Goal: Information Seeking & Learning: Learn about a topic

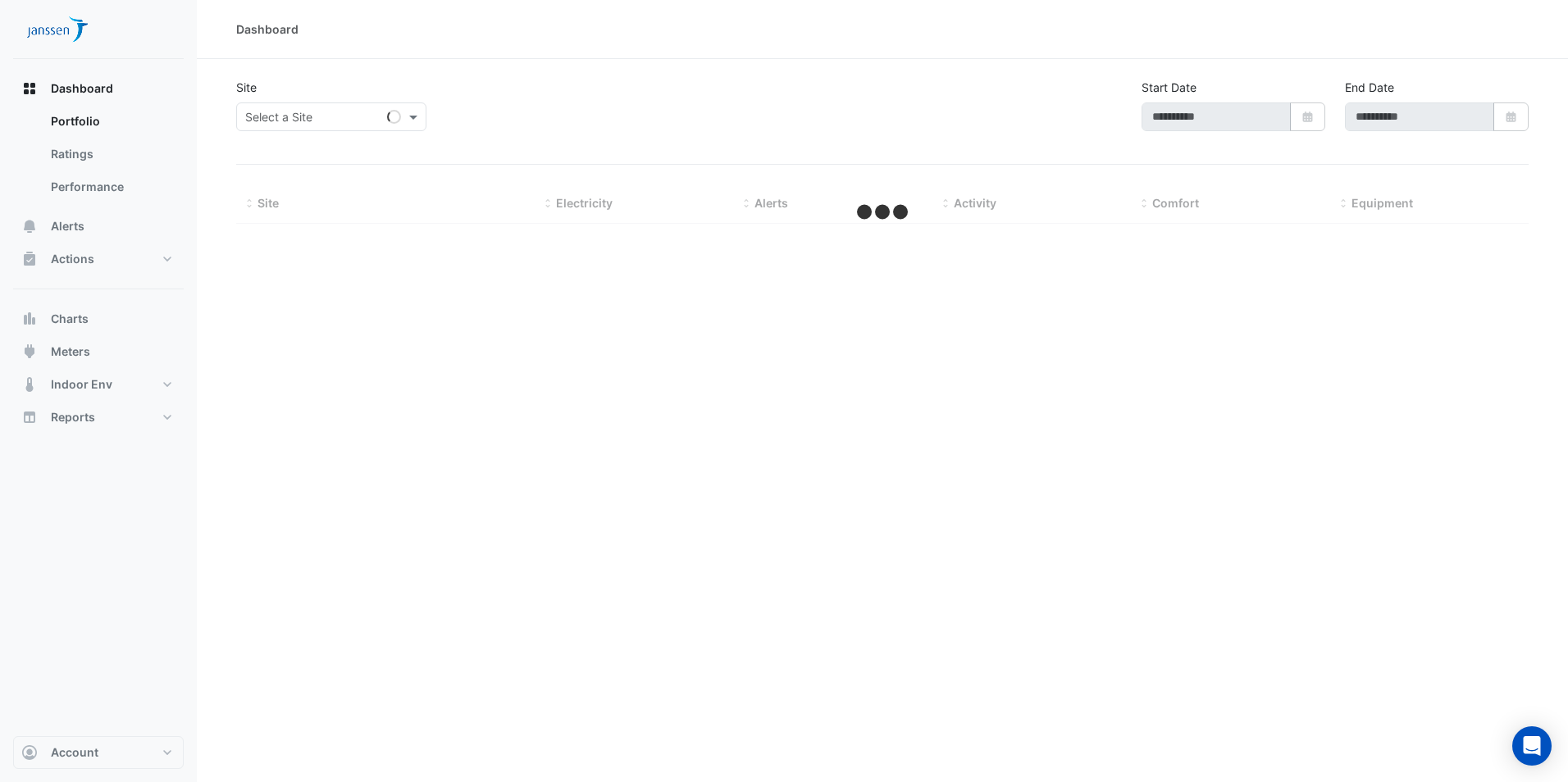
type input "**********"
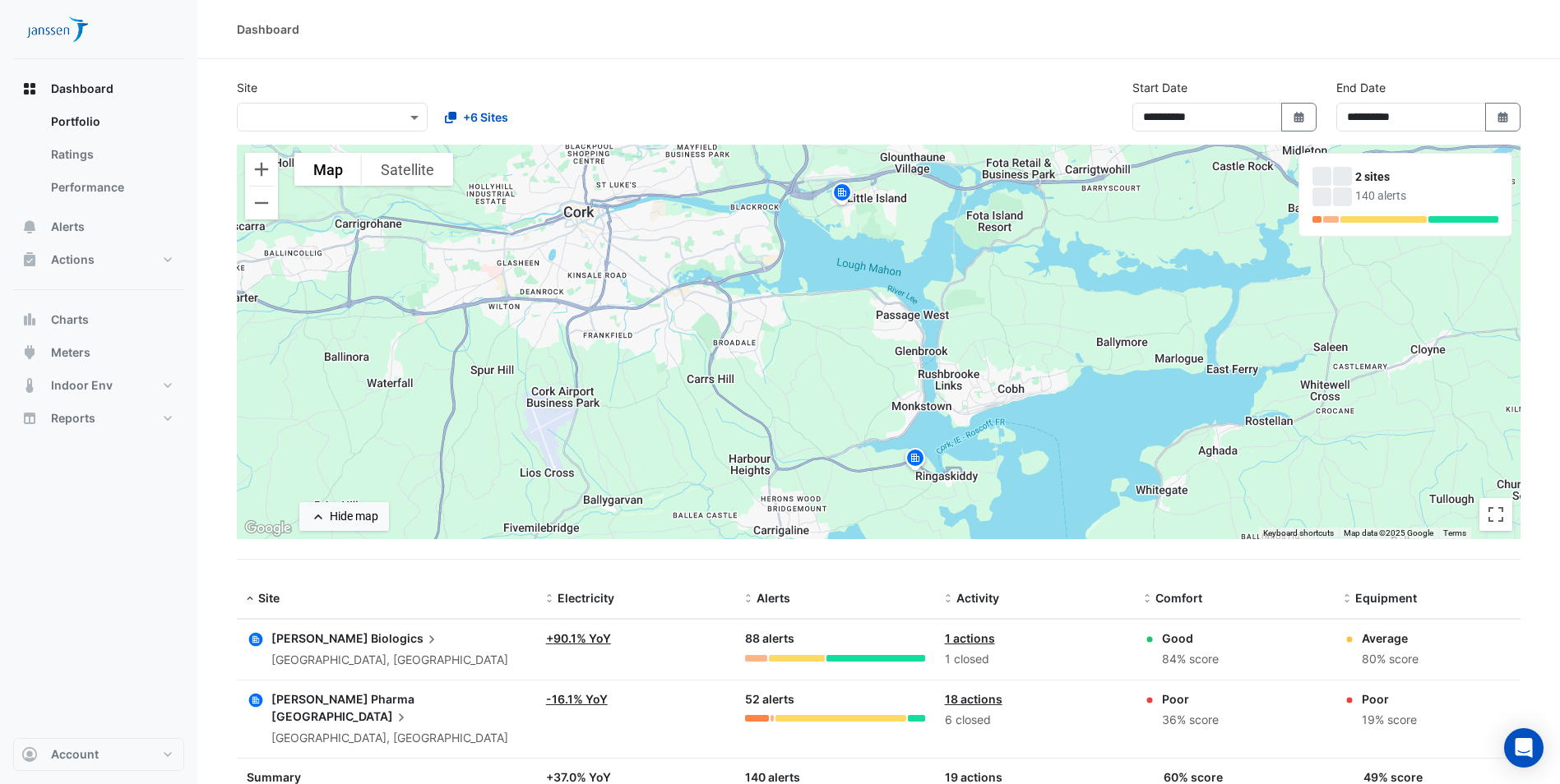
click at [916, 464] on img at bounding box center [916, 460] width 27 height 28
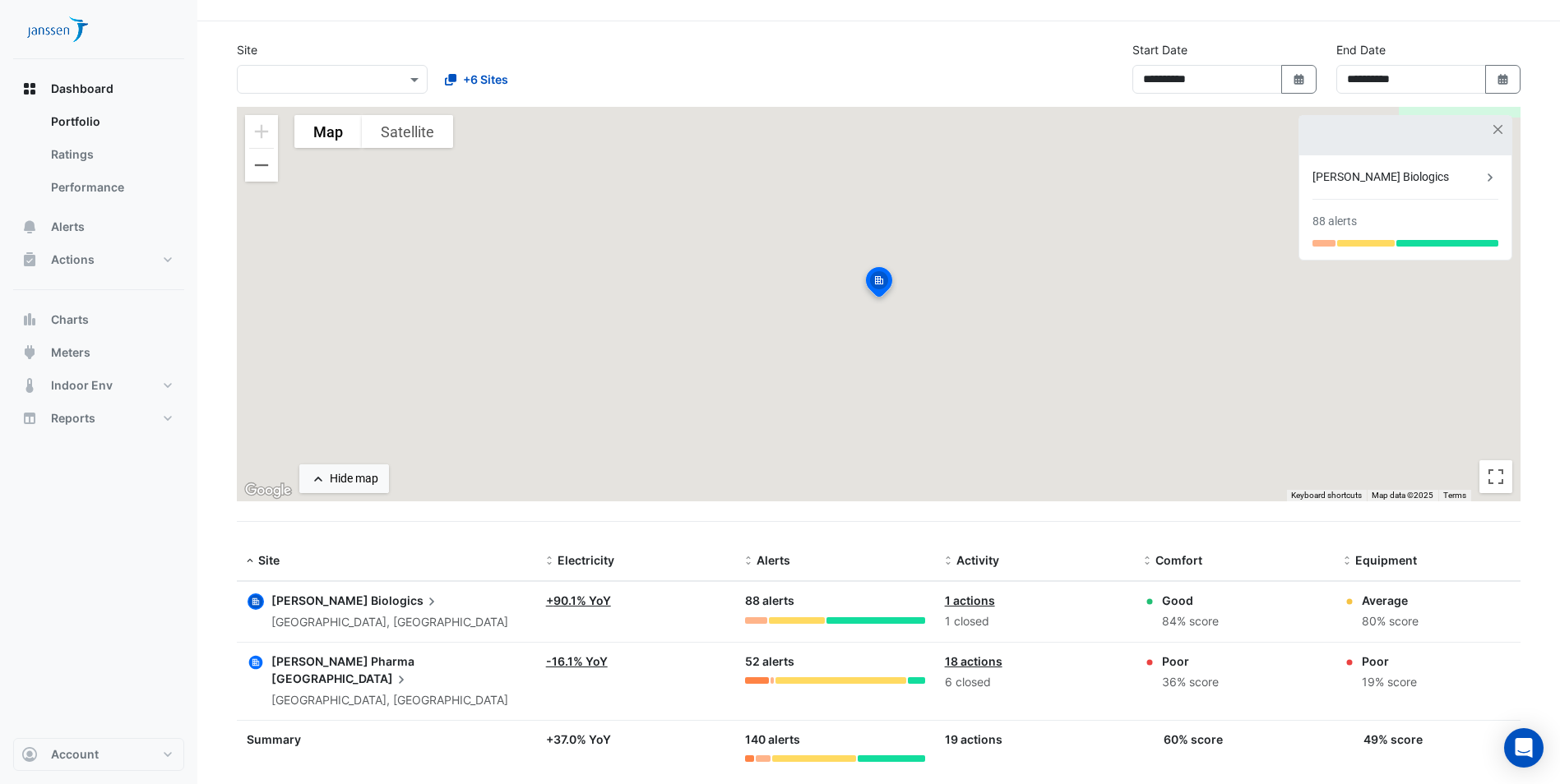
scroll to position [52, 0]
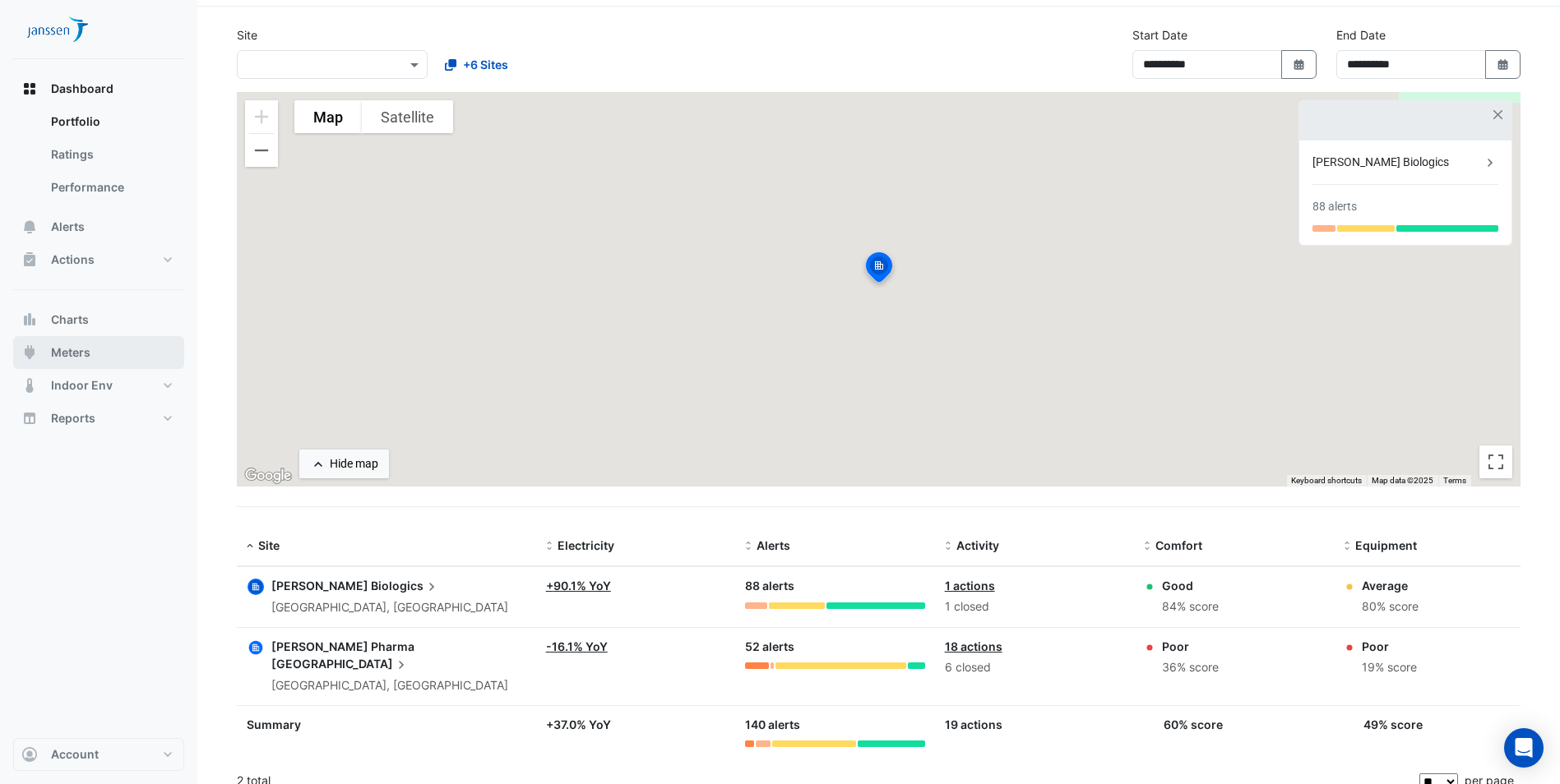
click at [101, 359] on button "Meters" at bounding box center [98, 352] width 171 height 33
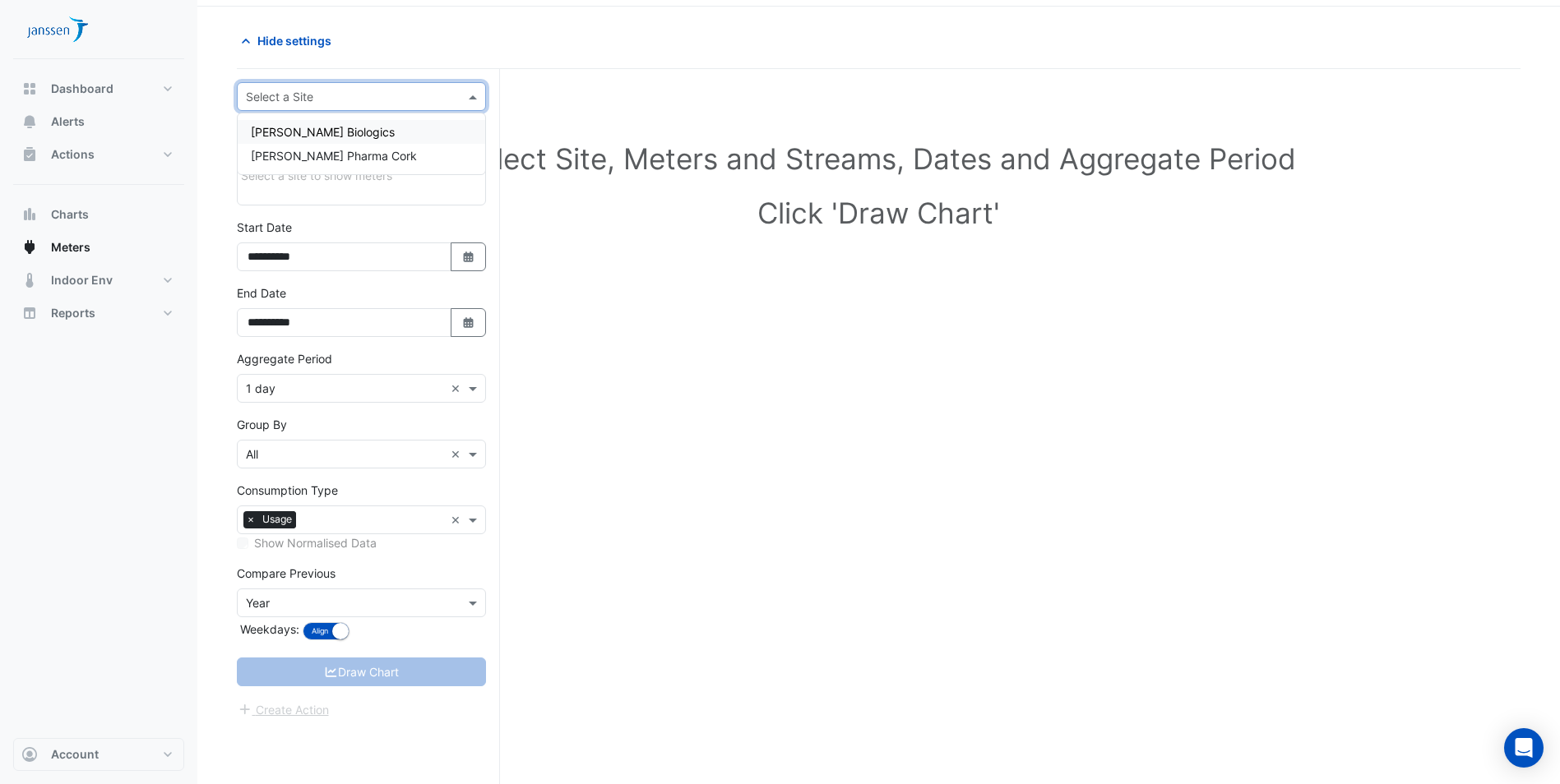
click at [383, 92] on input "text" at bounding box center [344, 97] width 198 height 17
click at [346, 131] on span "[PERSON_NAME] Biologics" at bounding box center [323, 132] width 144 height 14
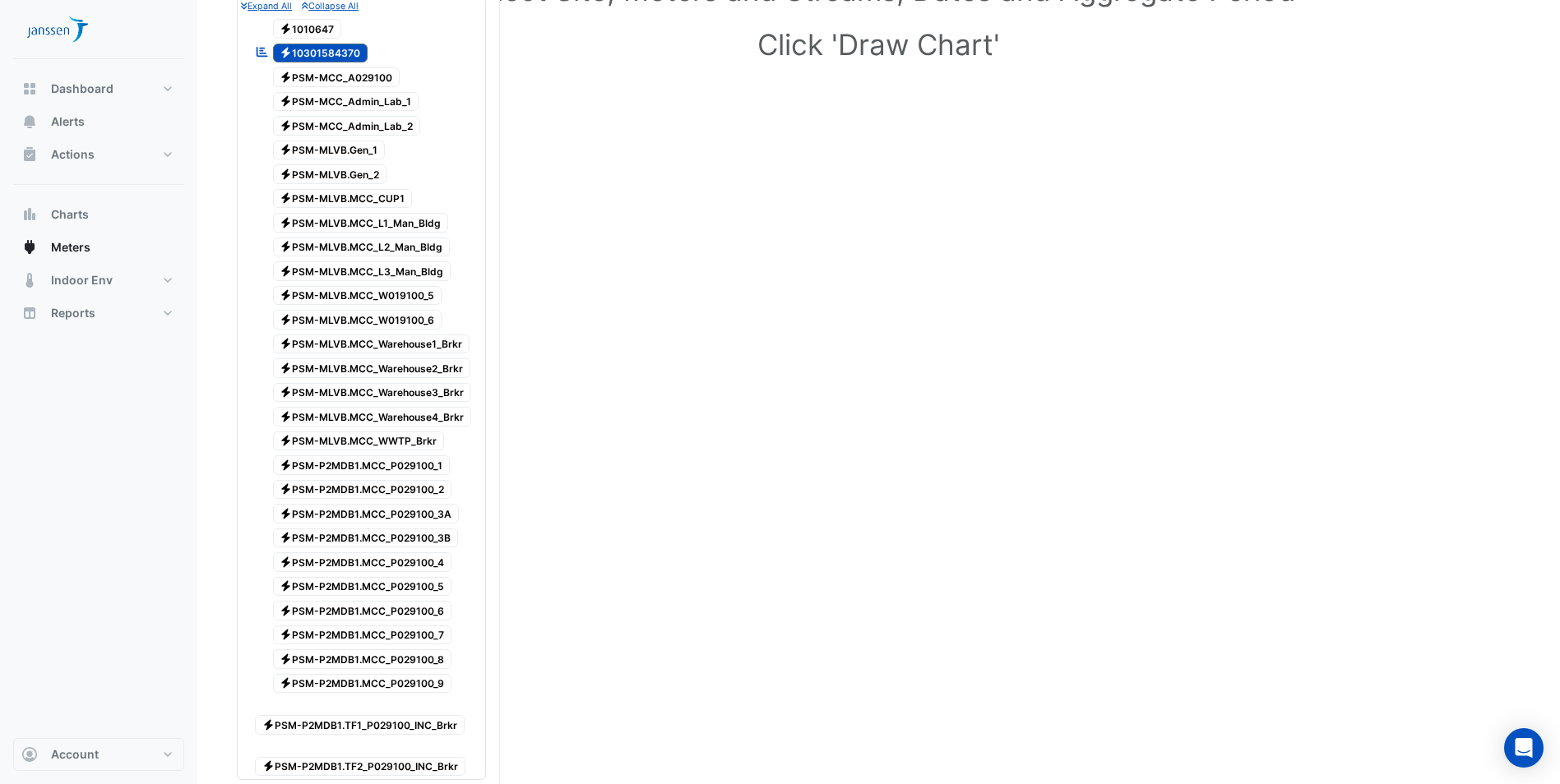
scroll to position [247, 0]
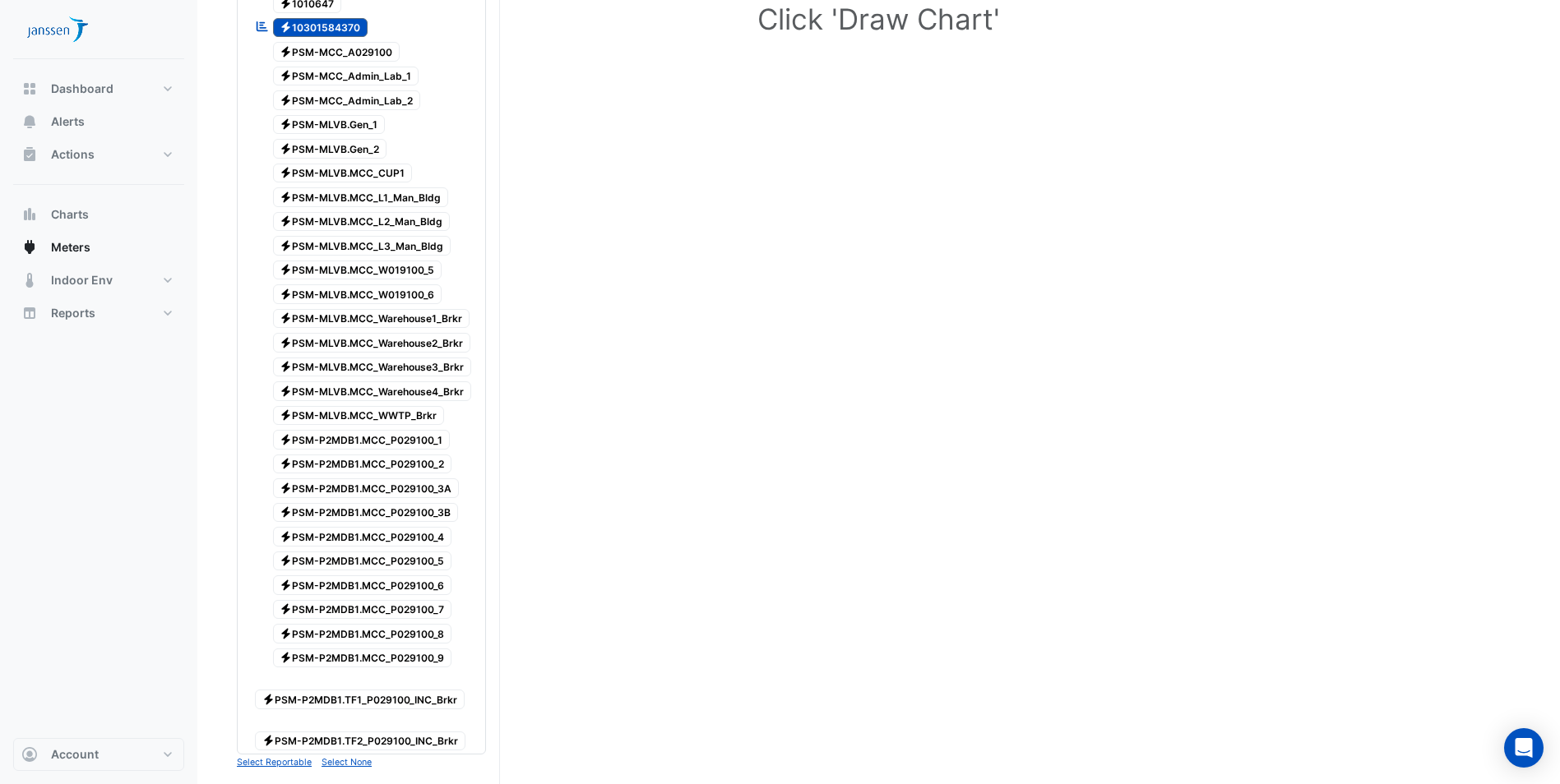
click at [368, 318] on span "Electricity PSM-MLVB.MCC_Warehouse1_Brkr" at bounding box center [372, 319] width 197 height 20
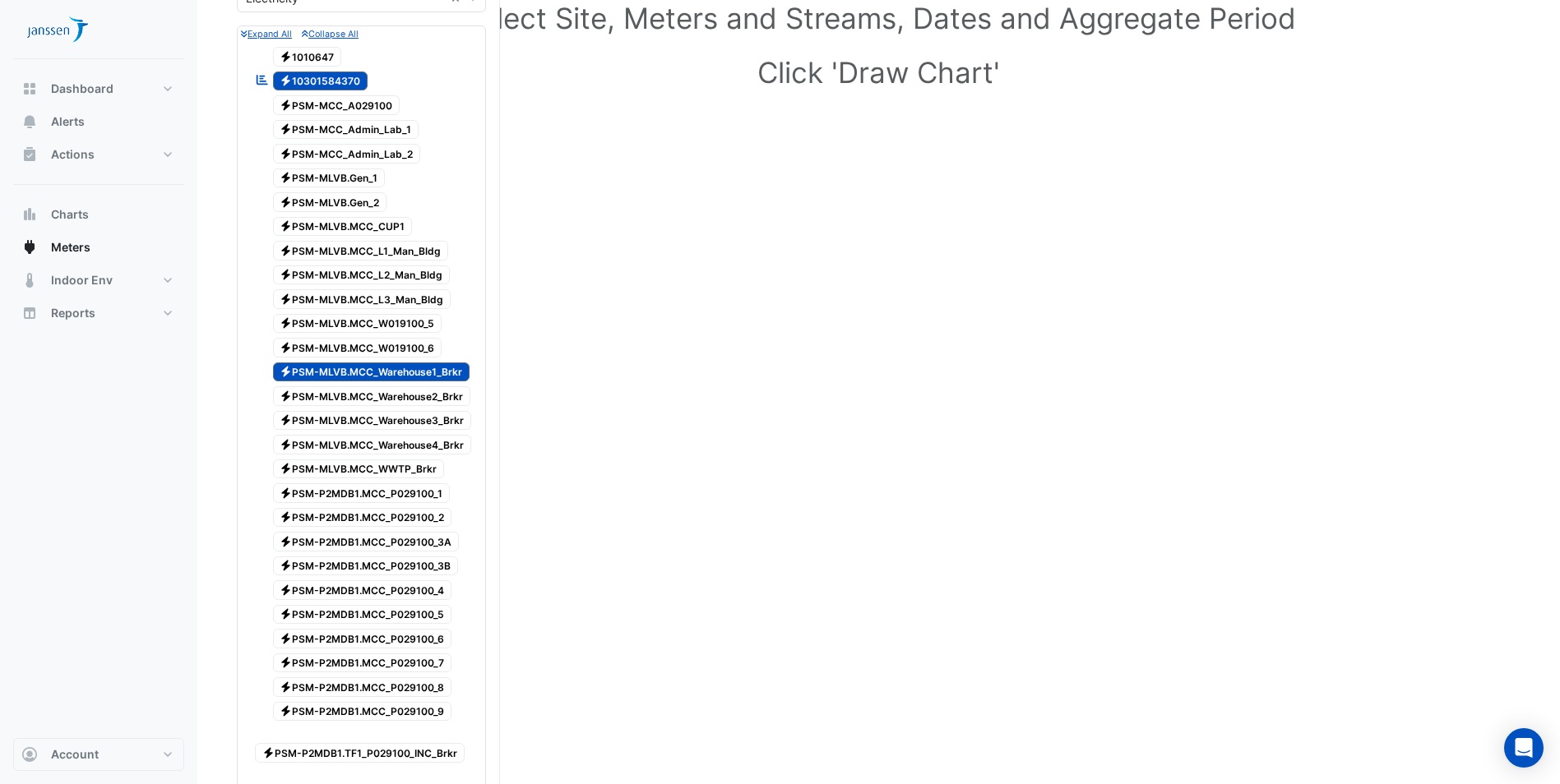
scroll to position [164, 0]
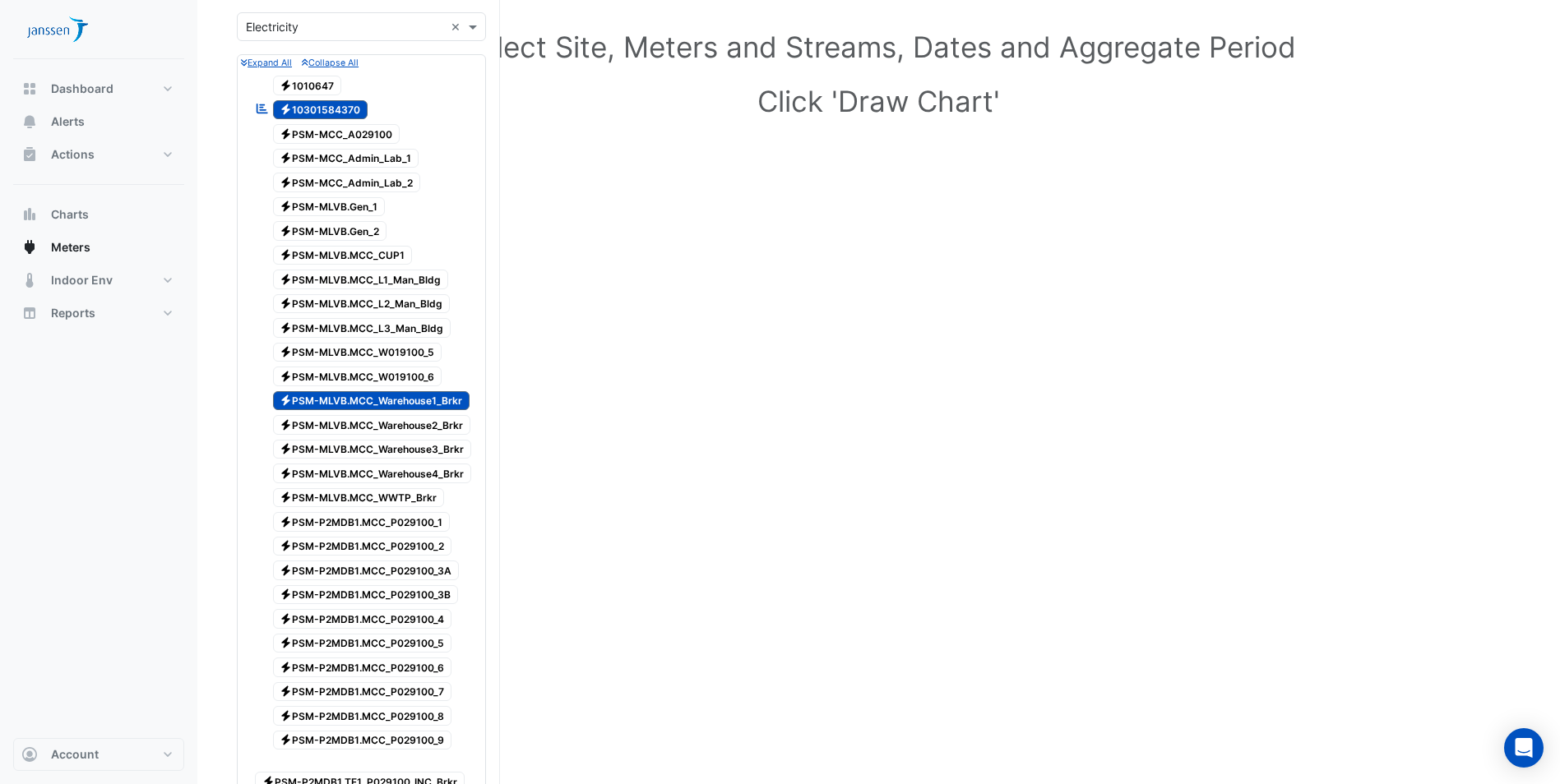
click at [315, 108] on span "Electricity 10301584370" at bounding box center [321, 110] width 96 height 20
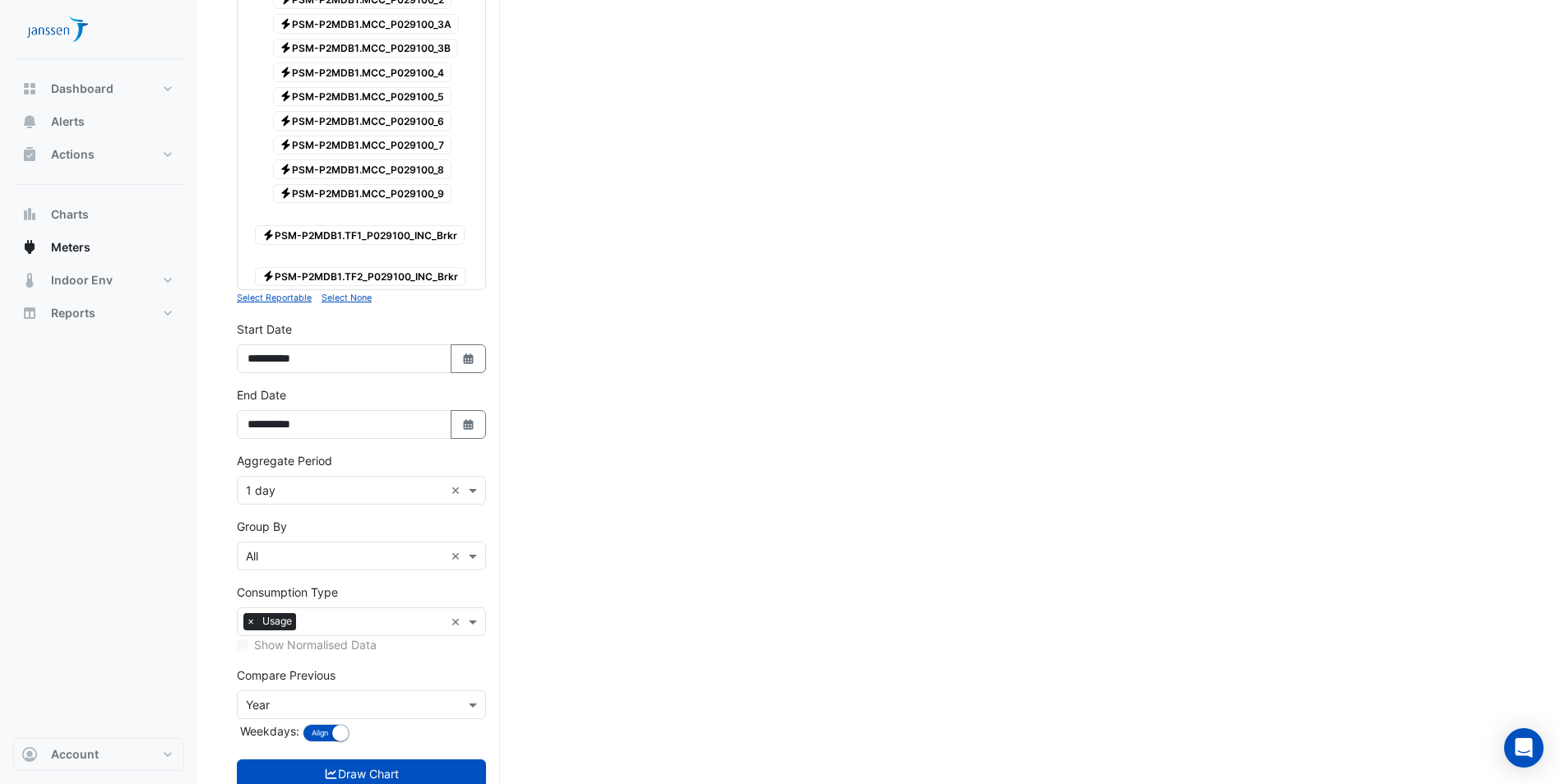
scroll to position [740, 0]
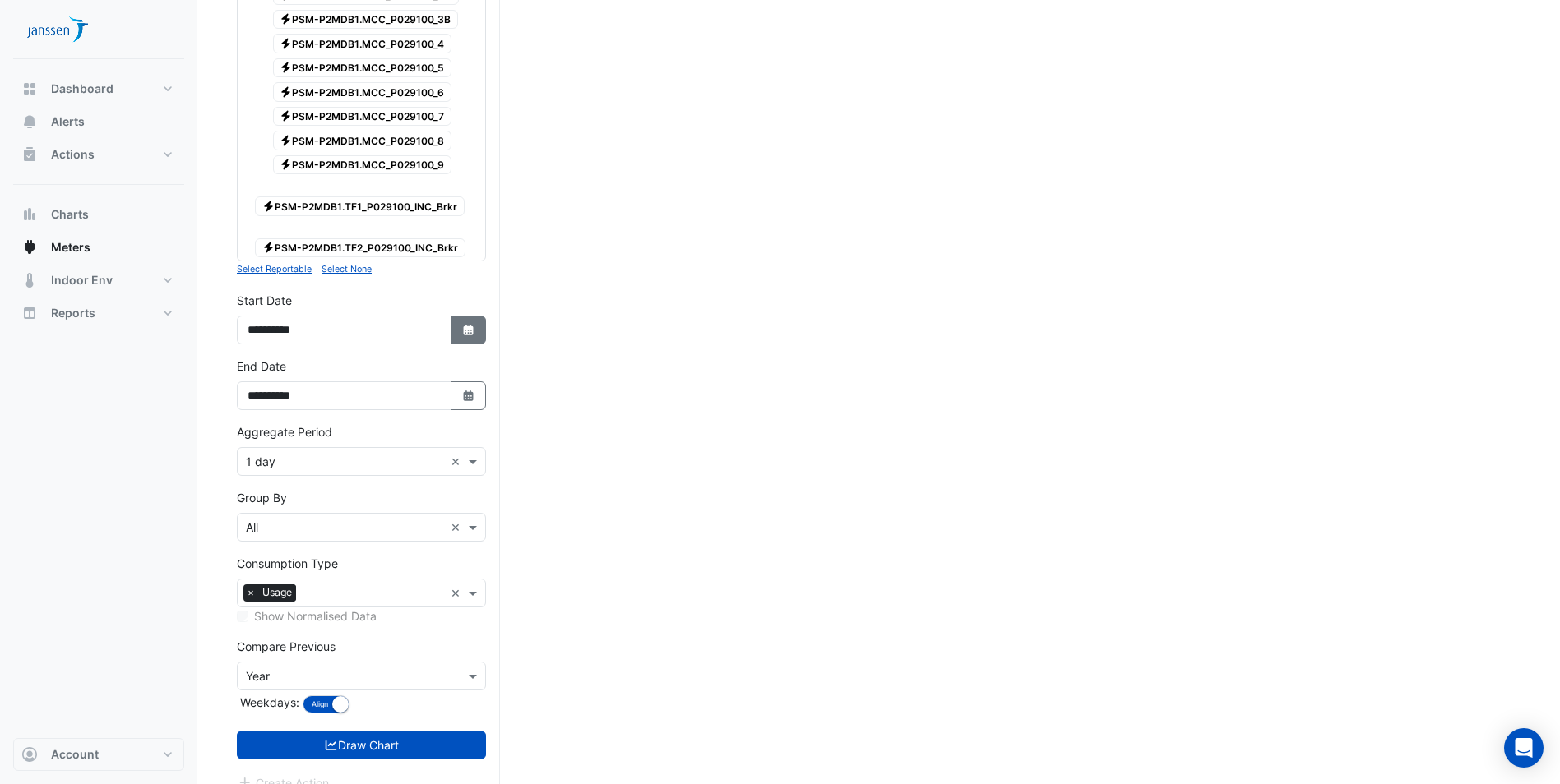
click at [458, 334] on button "Select Date" at bounding box center [469, 330] width 36 height 28
select select "*"
select select "****"
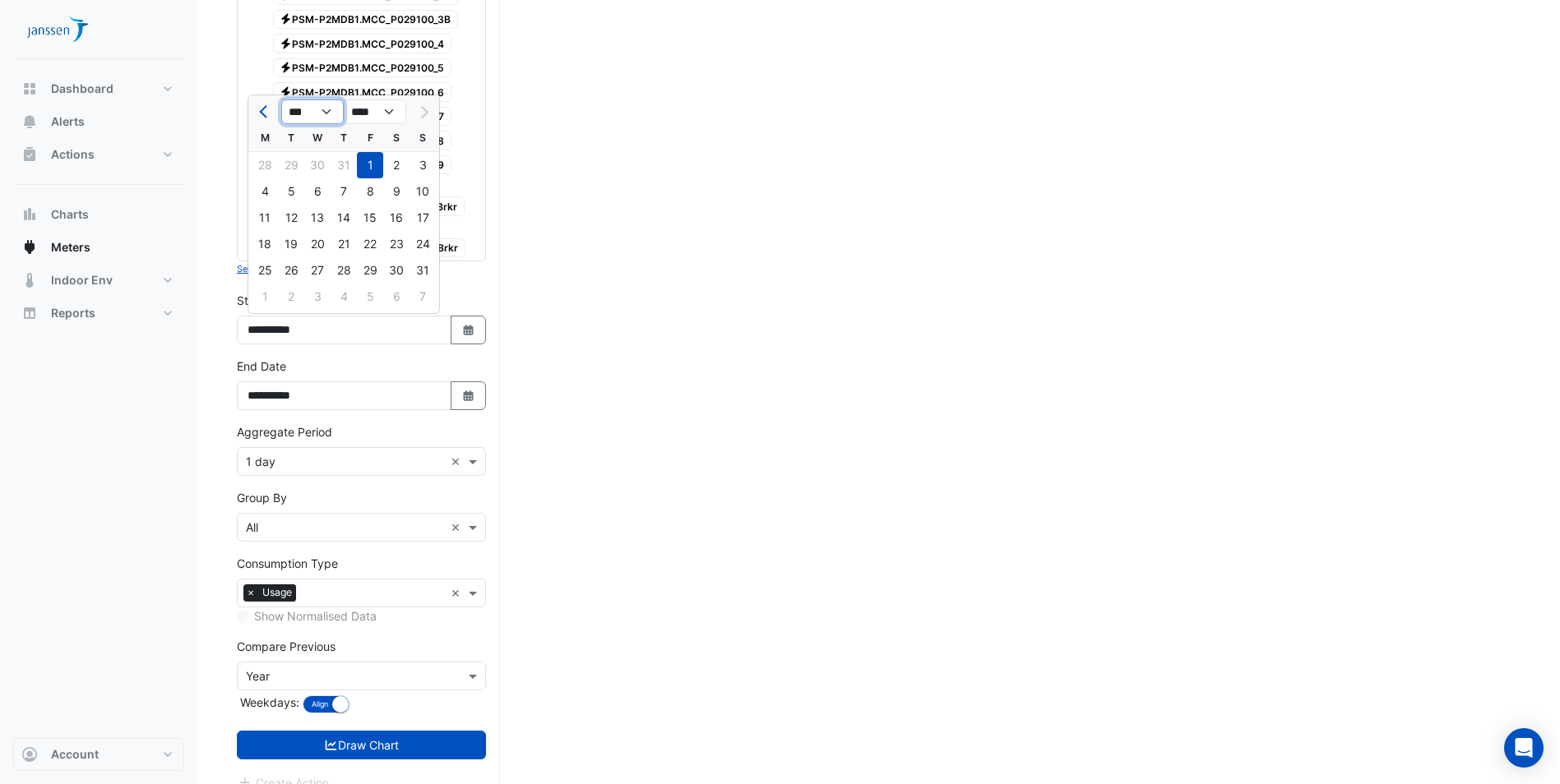
click at [327, 114] on select "*** *** *** *** *** *** *** ***" at bounding box center [312, 112] width 62 height 25
select select "*"
click at [281, 99] on select "*** *** *** *** *** *** *** ***" at bounding box center [312, 112] width 62 height 25
click at [415, 170] on div "1" at bounding box center [423, 165] width 27 height 27
type input "**********"
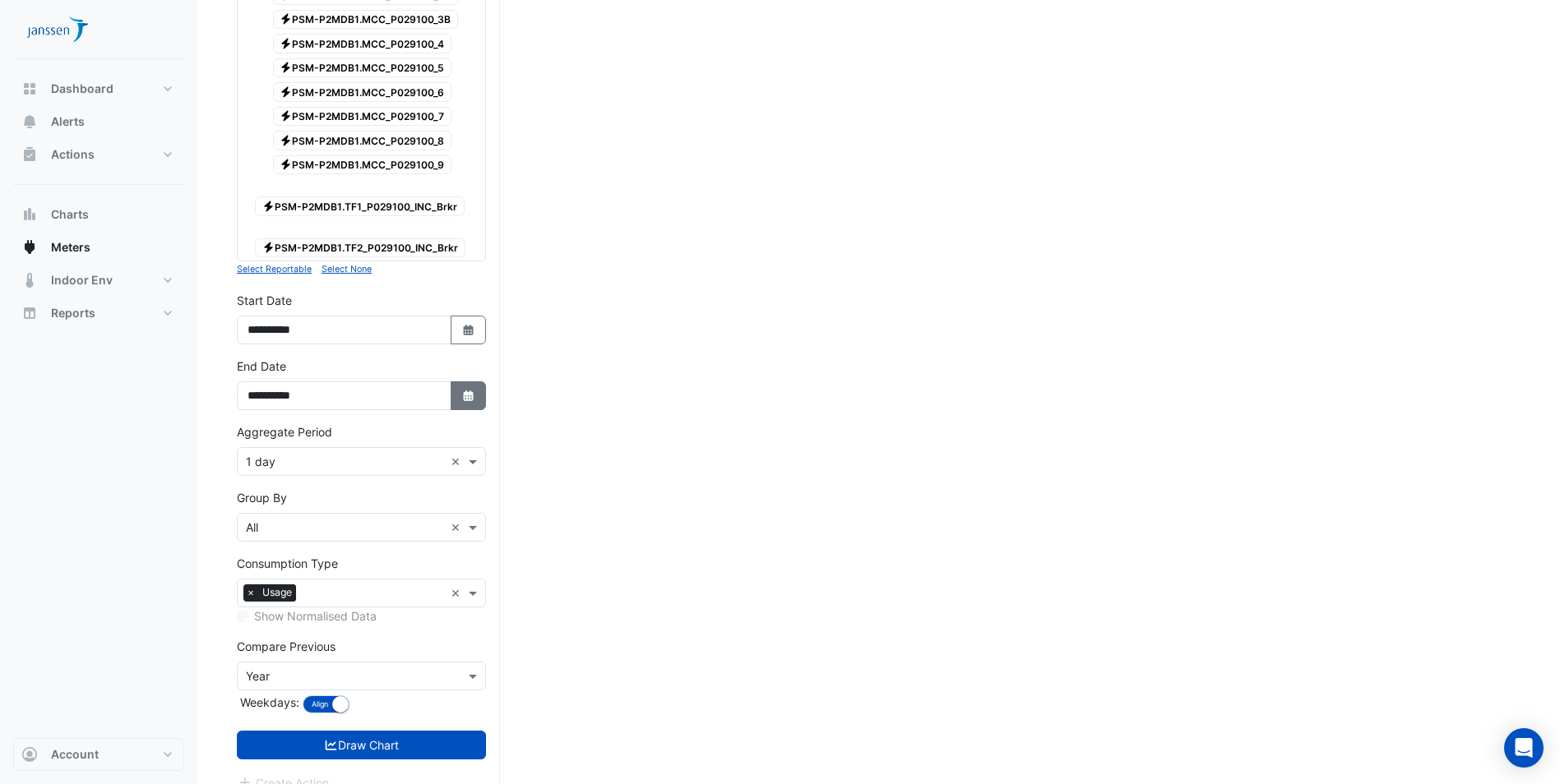
click at [453, 387] on button "Select Date" at bounding box center [469, 396] width 36 height 28
select select "*"
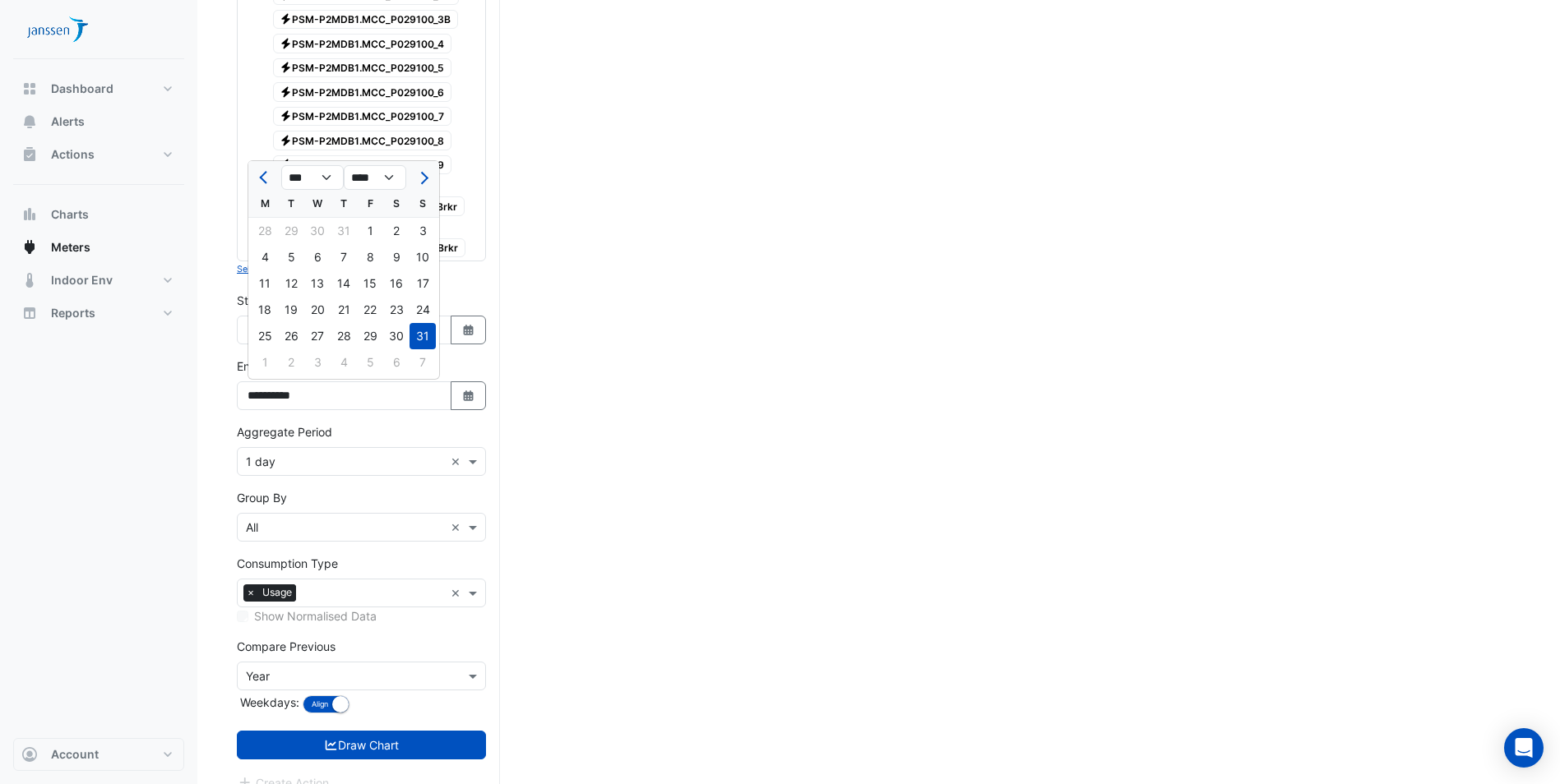
click at [426, 333] on div "31" at bounding box center [423, 336] width 27 height 27
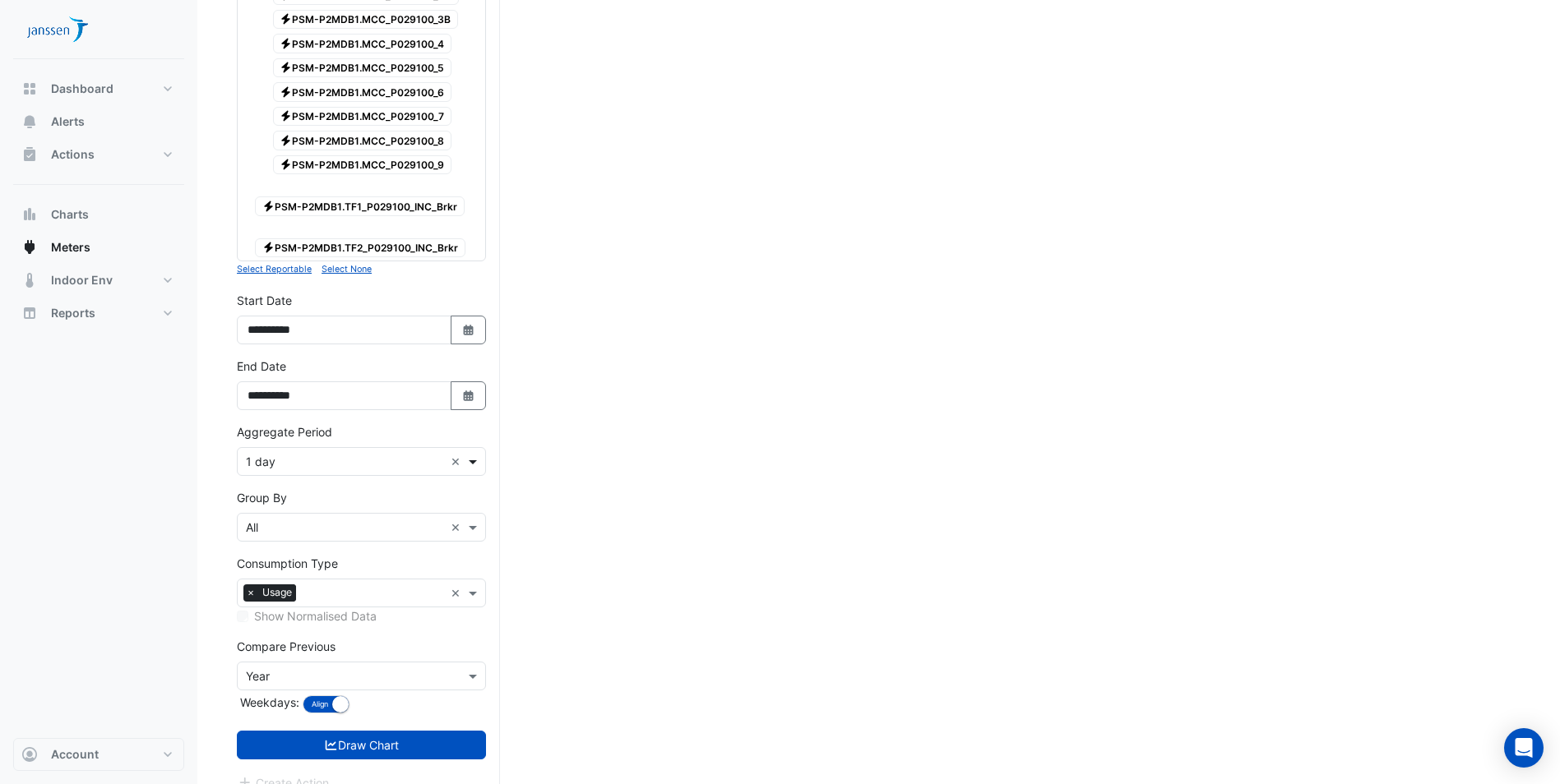
click at [477, 460] on span at bounding box center [475, 461] width 20 height 17
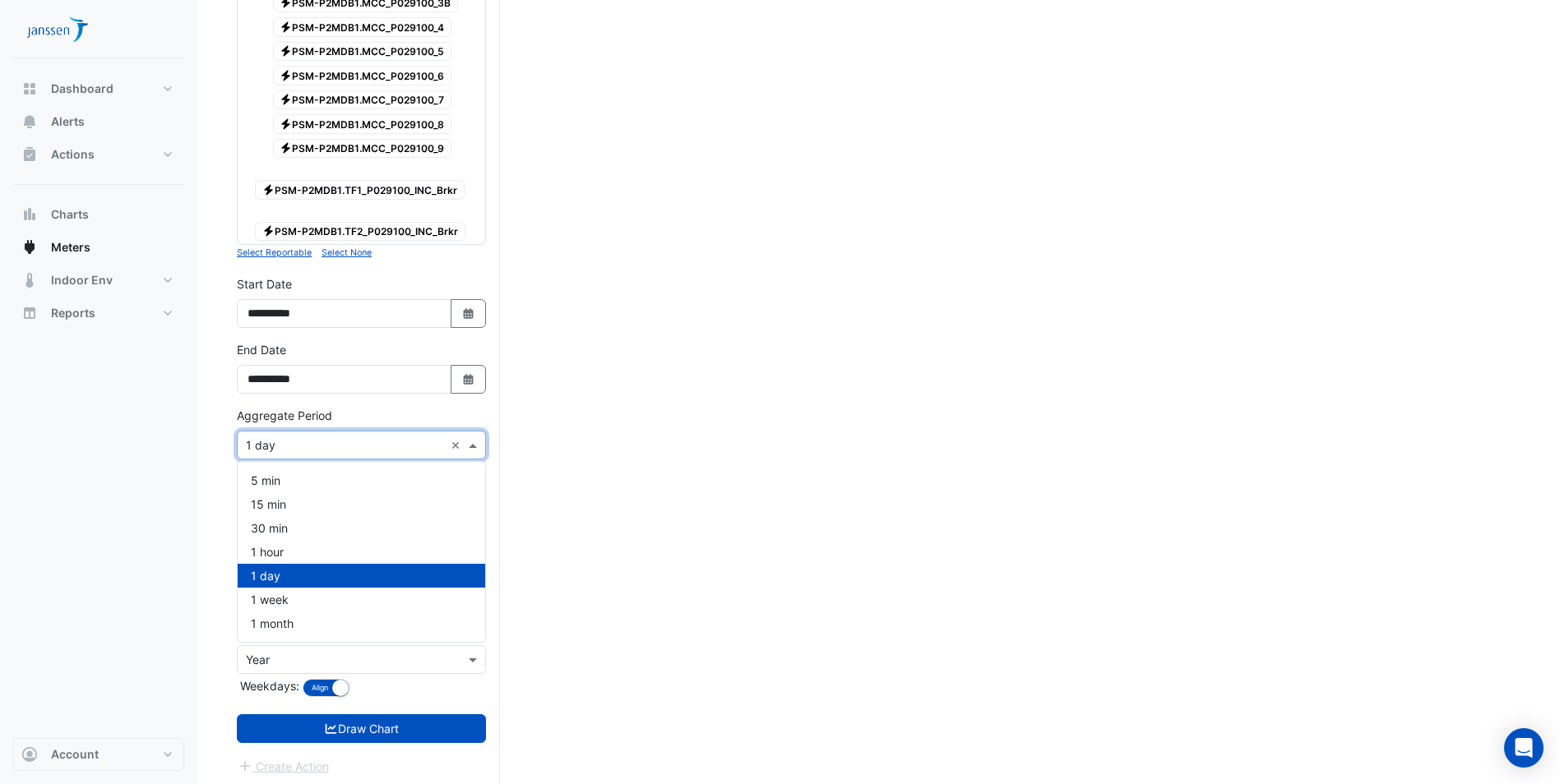
scroll to position [761, 0]
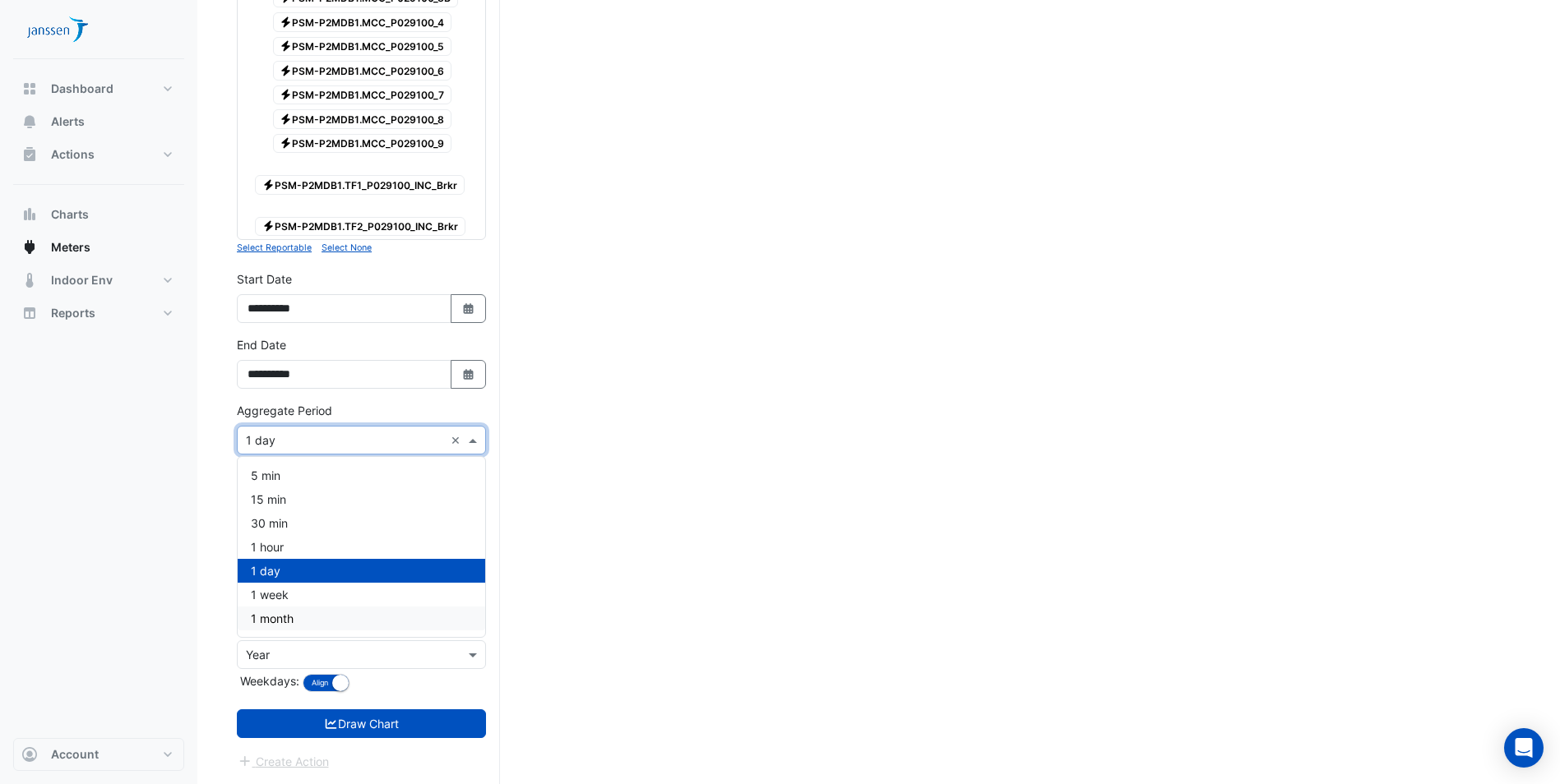
click at [382, 620] on div "1 month" at bounding box center [361, 618] width 248 height 24
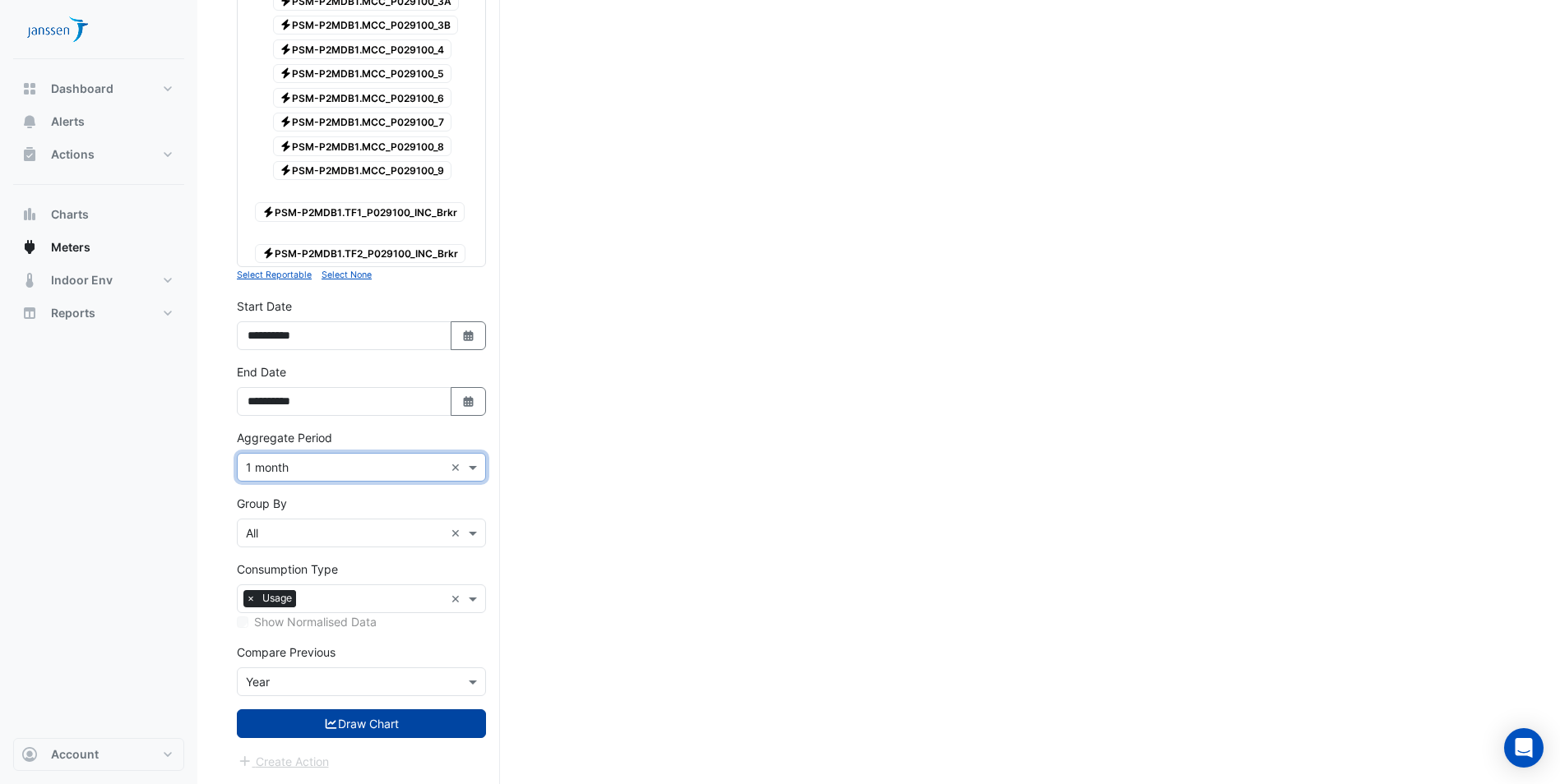
click at [330, 725] on icon "submit" at bounding box center [331, 724] width 15 height 12
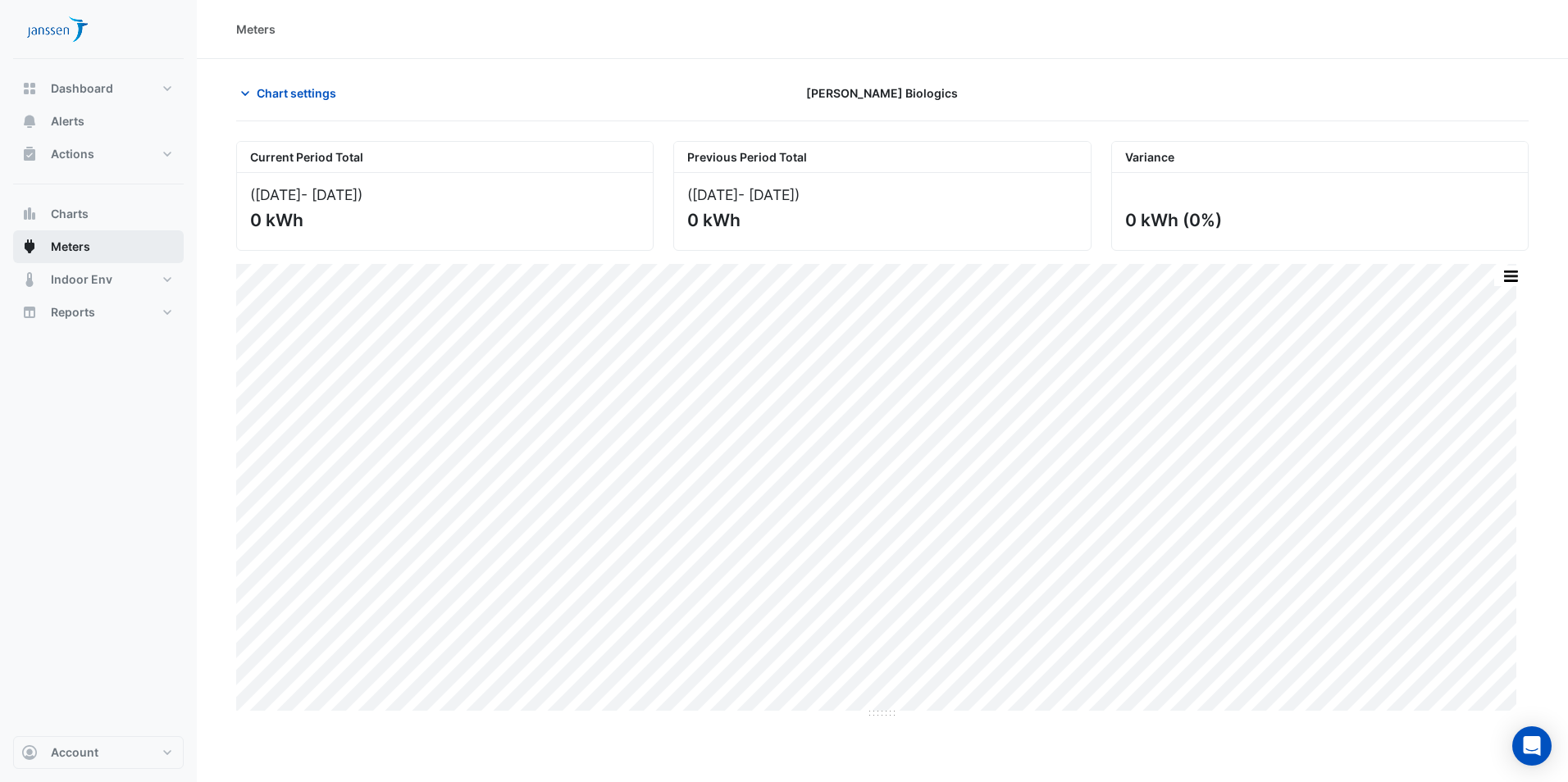
click at [83, 252] on span "Meters" at bounding box center [70, 247] width 39 height 17
click at [54, 244] on span "Meters" at bounding box center [70, 247] width 39 height 17
click at [313, 91] on span "Chart settings" at bounding box center [296, 92] width 80 height 17
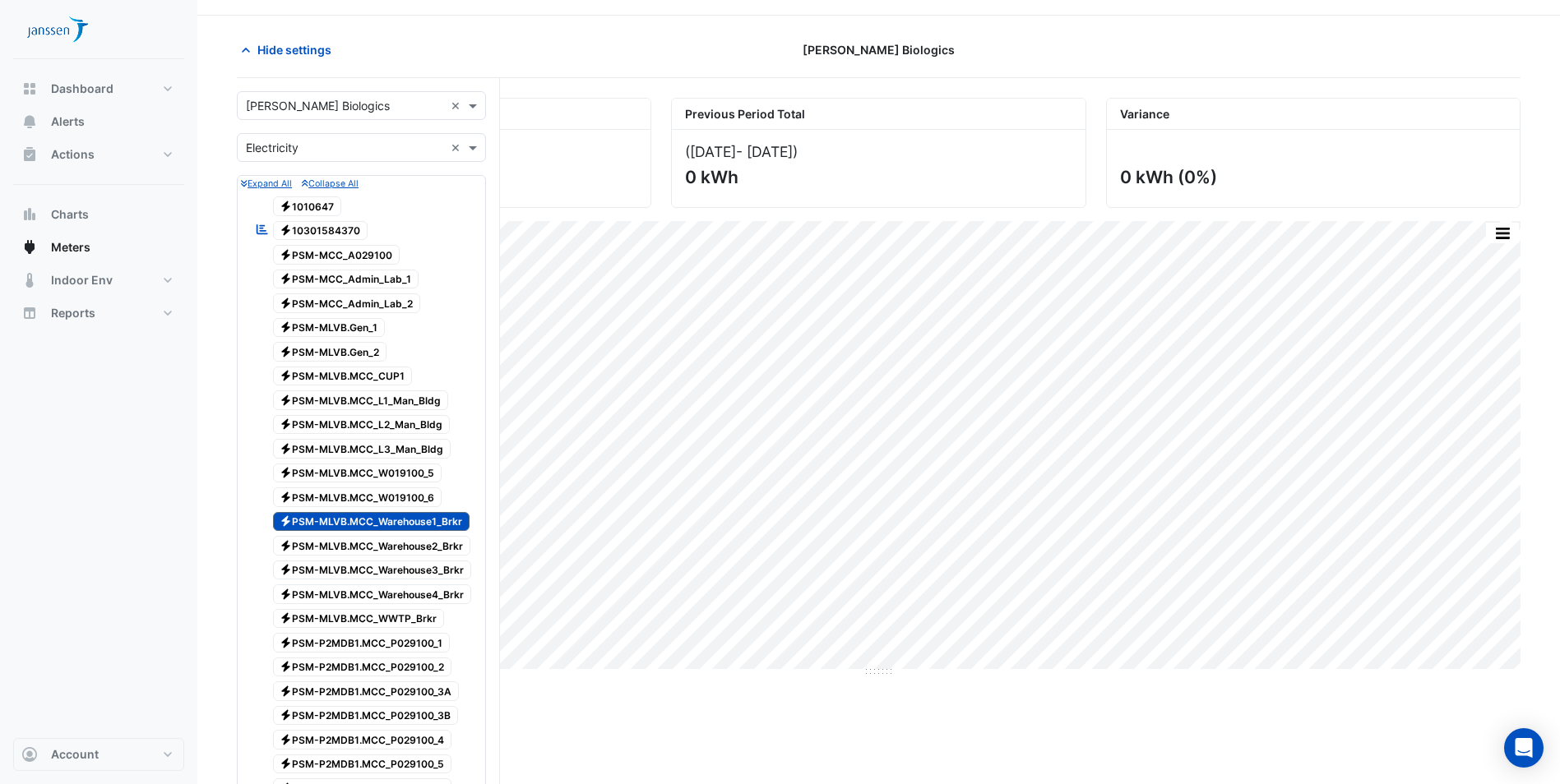
scroll to position [82, 0]
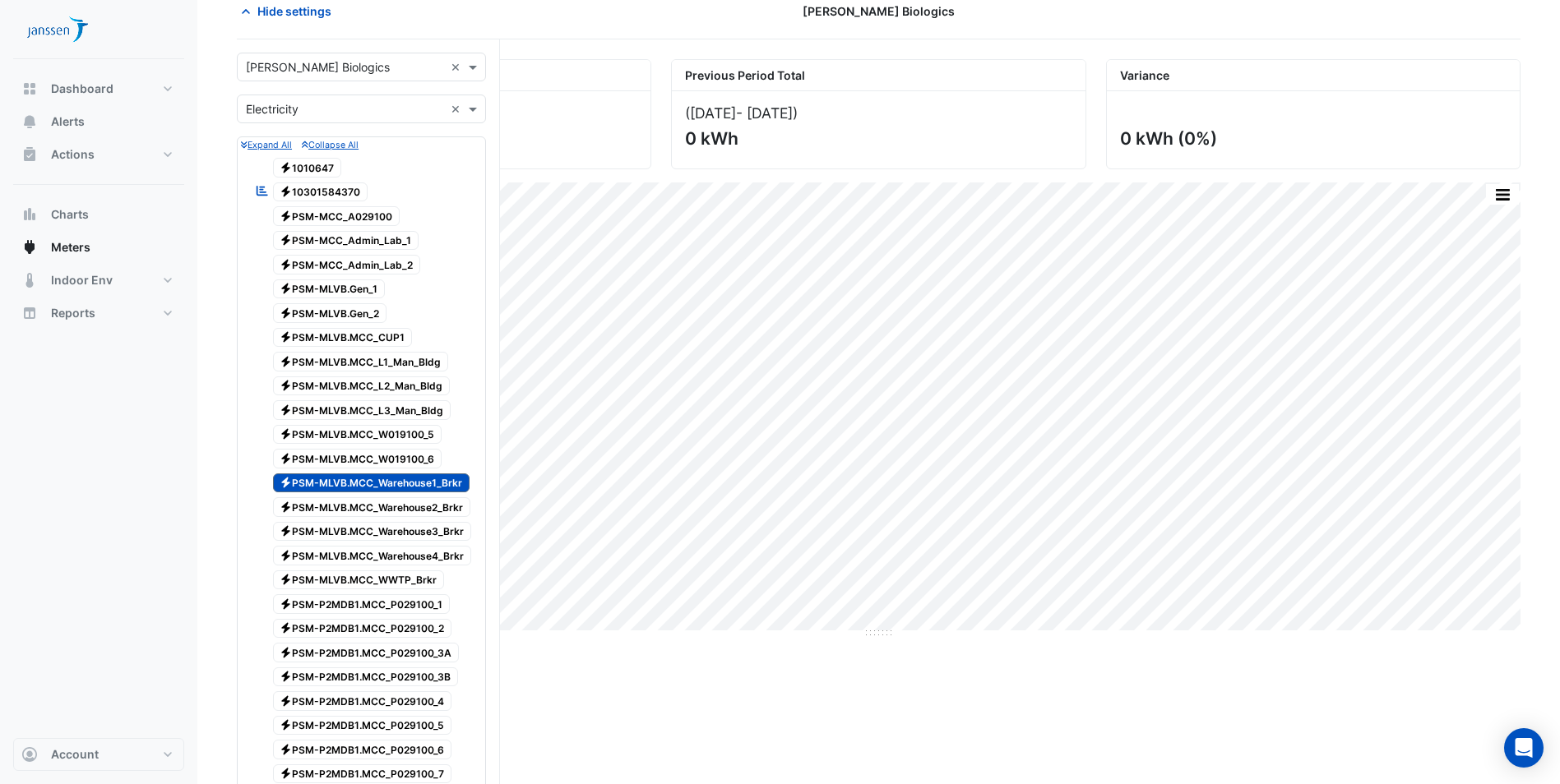
click at [376, 531] on span "Electricity PSM-MLVB.MCC_Warehouse3_Brkr" at bounding box center [373, 532] width 199 height 20
click at [369, 478] on span "Electricity PSM-MLVB.MCC_Warehouse1_Brkr" at bounding box center [372, 483] width 197 height 20
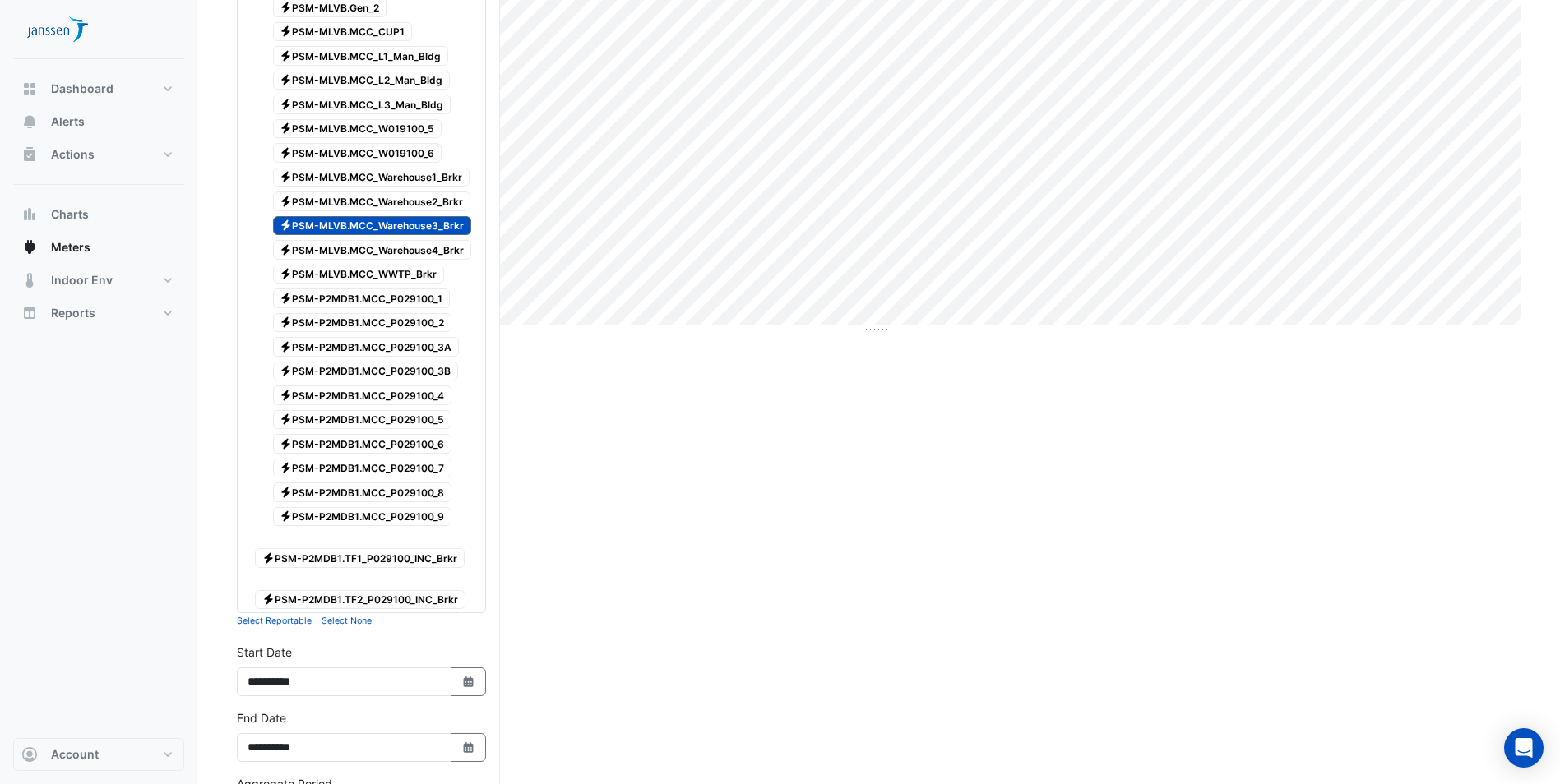
scroll to position [576, 0]
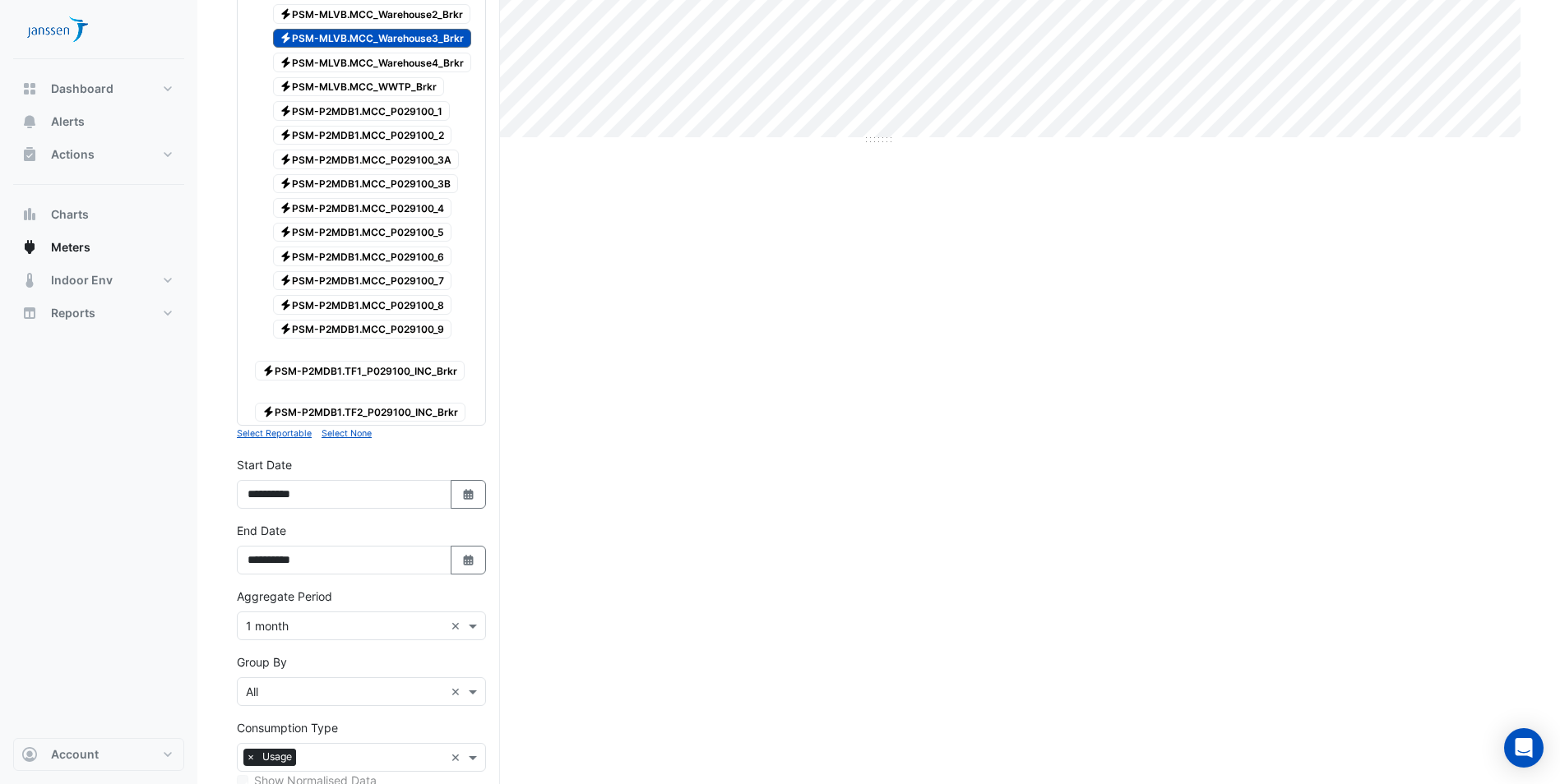
click at [392, 457] on div "**********" at bounding box center [361, 482] width 249 height 52
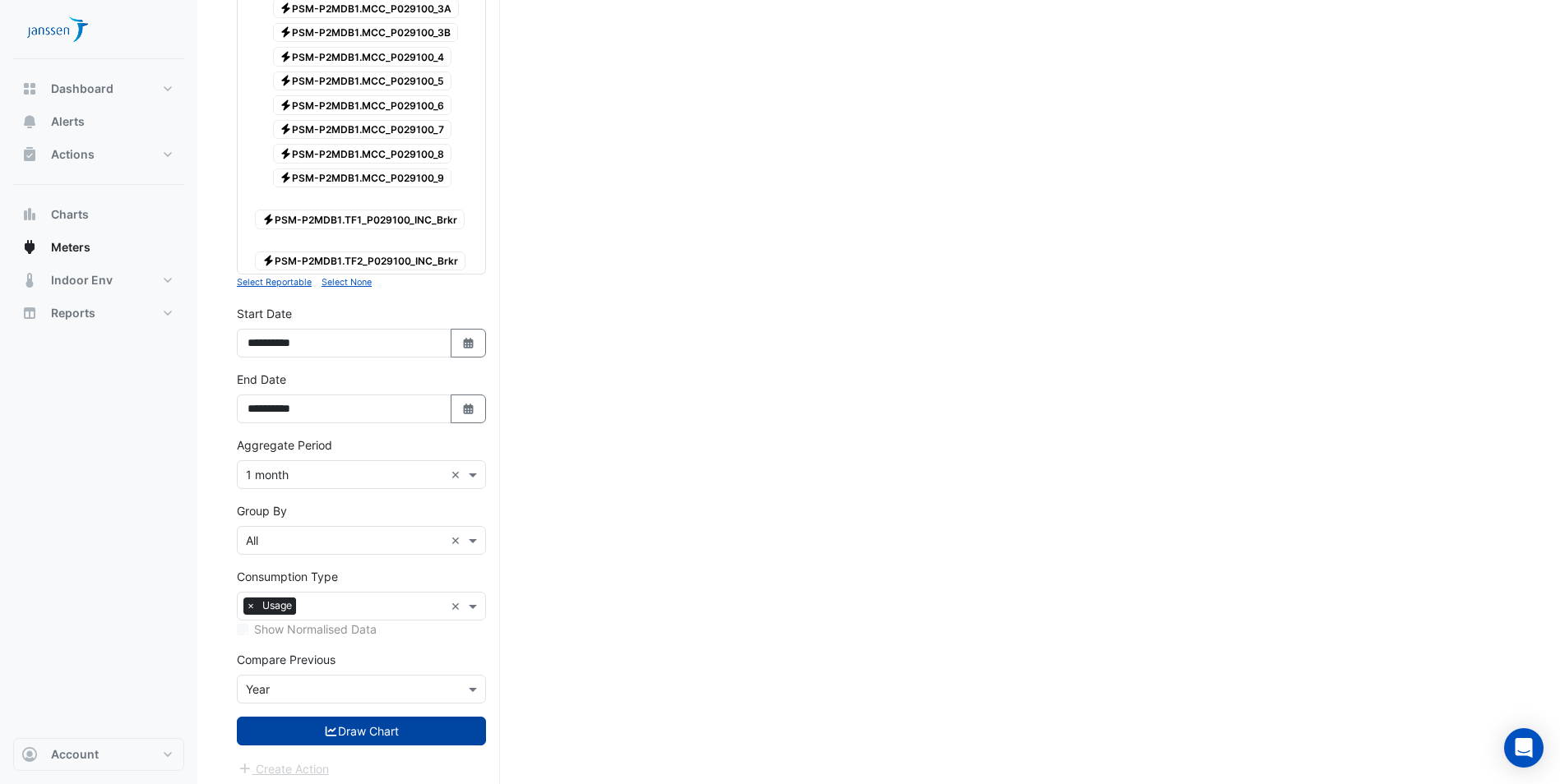
scroll to position [734, 0]
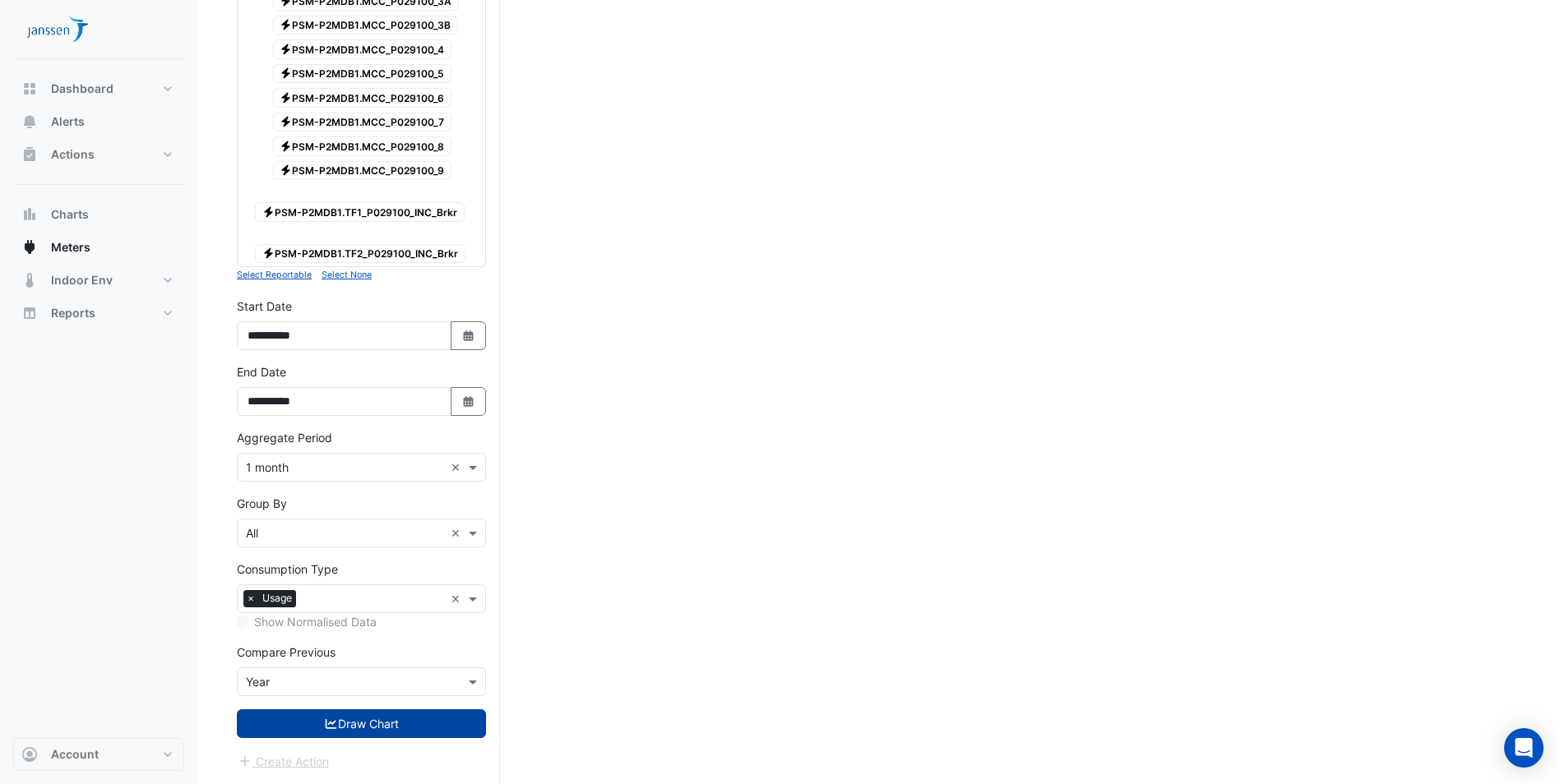
click at [340, 722] on button "Draw Chart" at bounding box center [361, 724] width 249 height 28
